Goal: Task Accomplishment & Management: Use online tool/utility

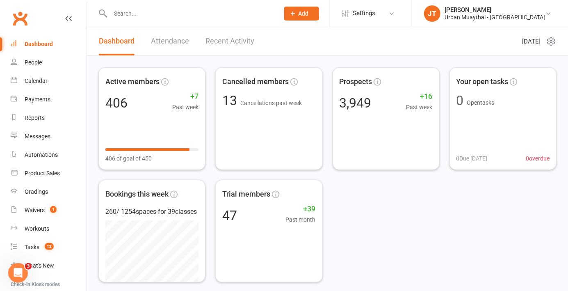
scroll to position [85, 0]
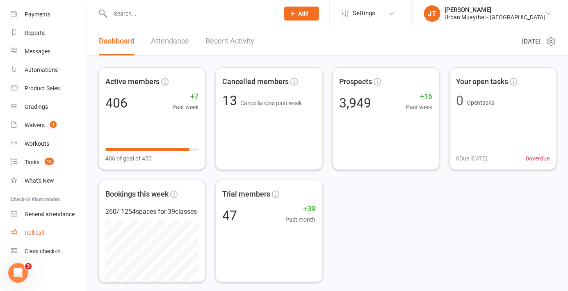
click at [44, 235] on link "Roll call" at bounding box center [49, 233] width 76 height 18
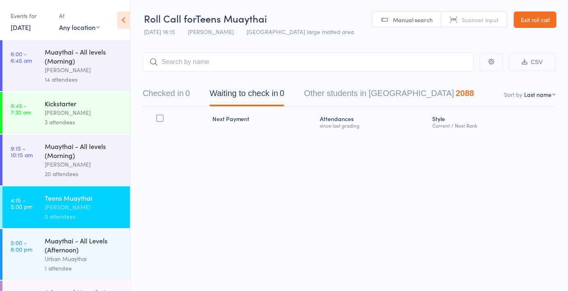
click at [417, 16] on span "Manual search" at bounding box center [413, 20] width 40 height 8
click at [188, 87] on button "Checked in 0" at bounding box center [166, 96] width 47 height 22
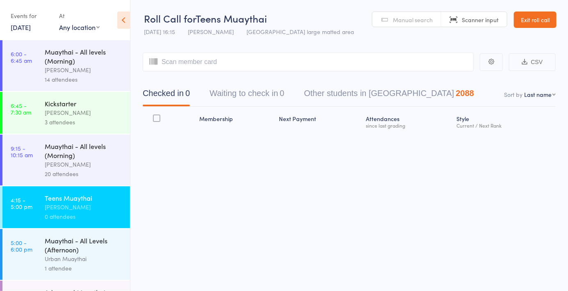
click at [77, 261] on div "Urban Muaythai" at bounding box center [84, 258] width 78 height 9
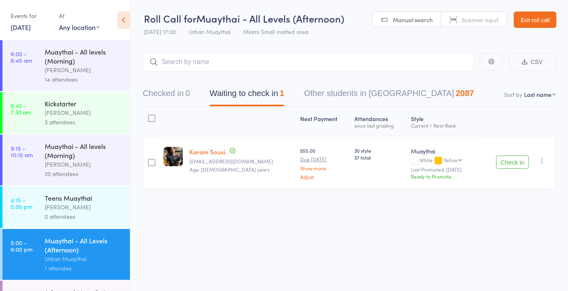
click at [401, 18] on span "Manual search" at bounding box center [413, 20] width 40 height 8
click at [405, 23] on span "Manual search" at bounding box center [413, 20] width 40 height 8
click at [483, 22] on span "Scanner input" at bounding box center [480, 20] width 37 height 8
